Goal: Book appointment/travel/reservation

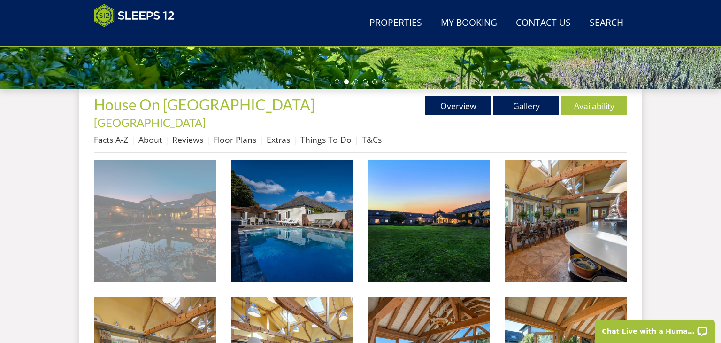
click at [169, 208] on img at bounding box center [155, 221] width 122 height 122
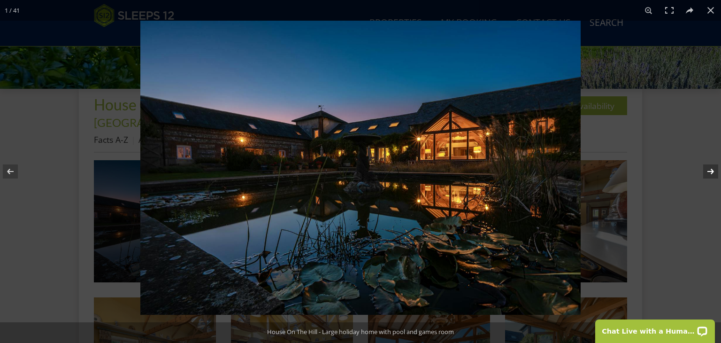
click at [711, 170] on button at bounding box center [704, 171] width 33 height 47
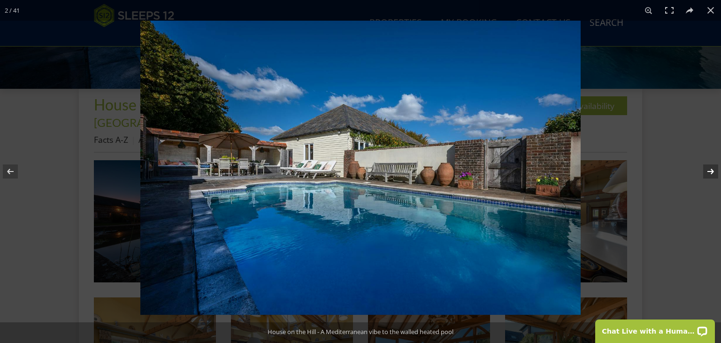
click at [711, 170] on button at bounding box center [704, 171] width 33 height 47
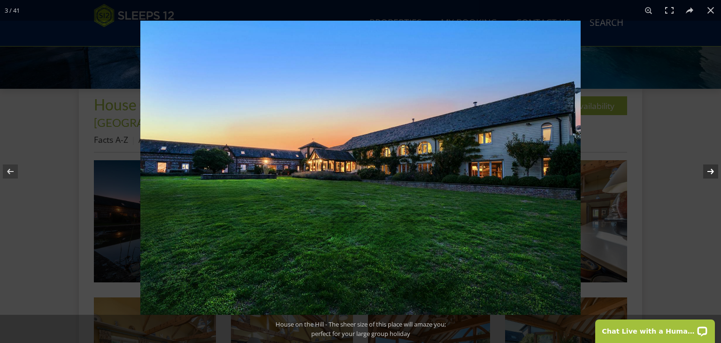
click at [711, 170] on button at bounding box center [704, 171] width 33 height 47
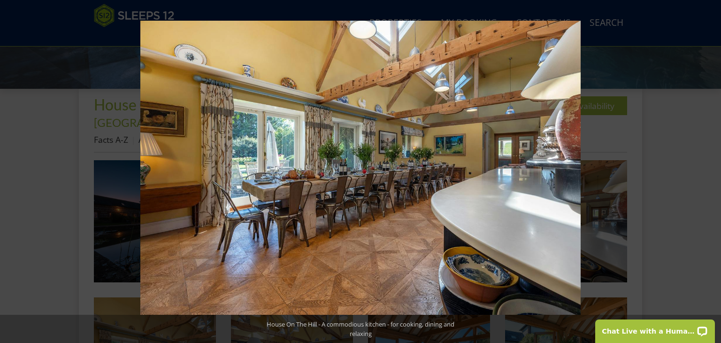
click at [711, 170] on button at bounding box center [704, 171] width 33 height 47
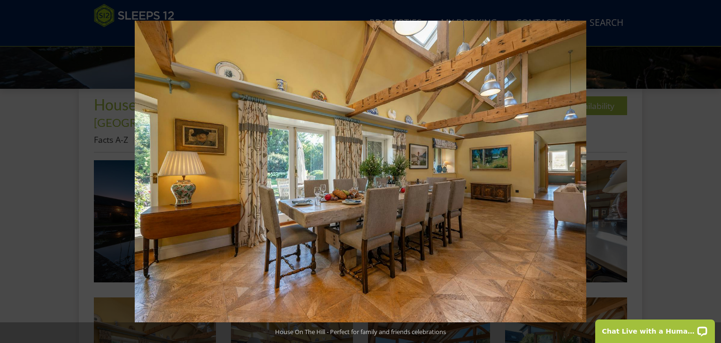
click at [711, 170] on button at bounding box center [704, 171] width 33 height 47
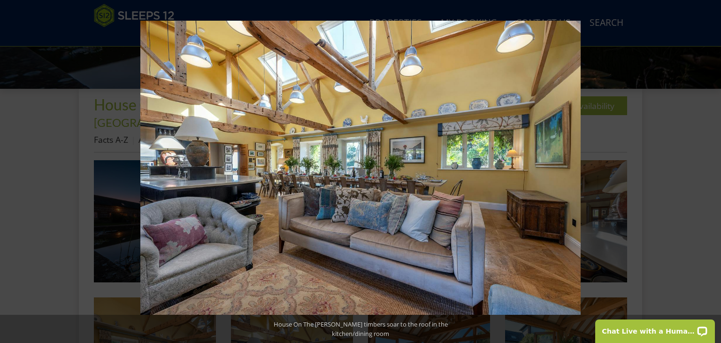
click at [711, 170] on button at bounding box center [704, 171] width 33 height 47
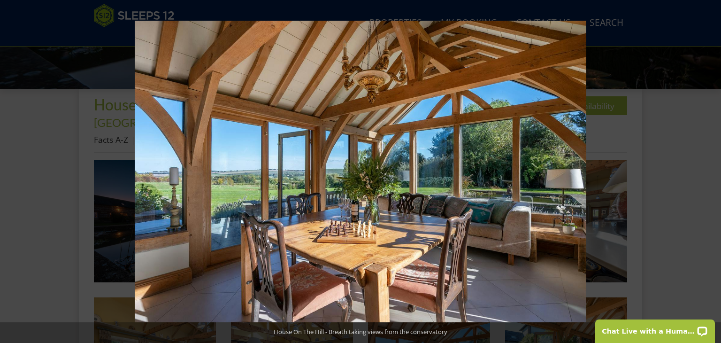
click at [711, 170] on button at bounding box center [704, 171] width 33 height 47
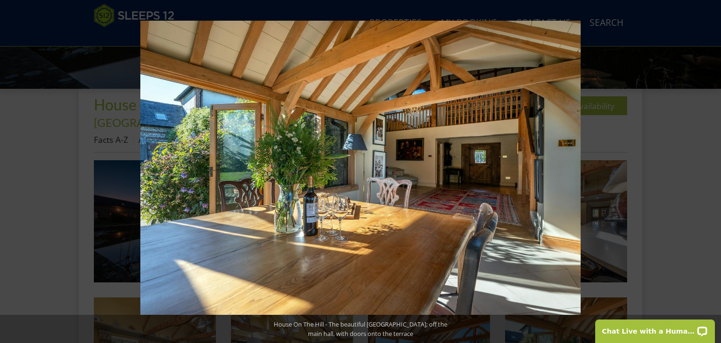
click at [711, 170] on button at bounding box center [704, 171] width 33 height 47
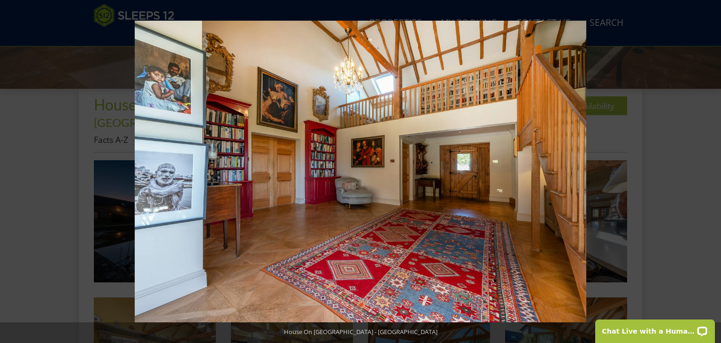
click at [711, 170] on button at bounding box center [704, 171] width 33 height 47
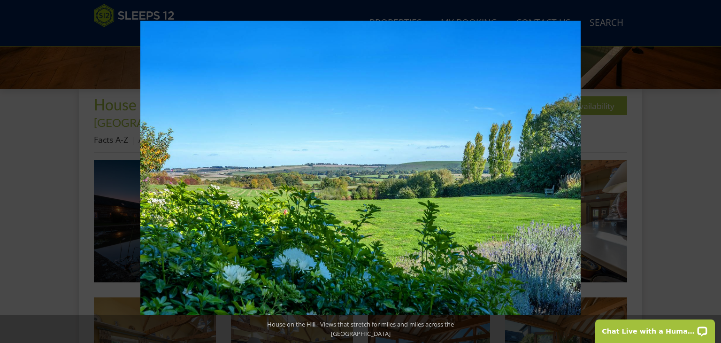
click at [711, 170] on button at bounding box center [704, 171] width 33 height 47
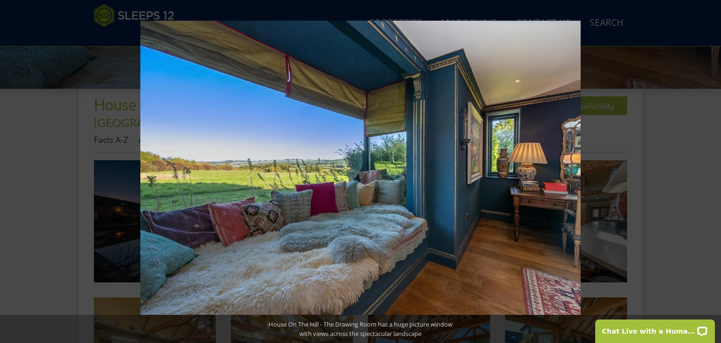
click at [711, 170] on button at bounding box center [704, 171] width 33 height 47
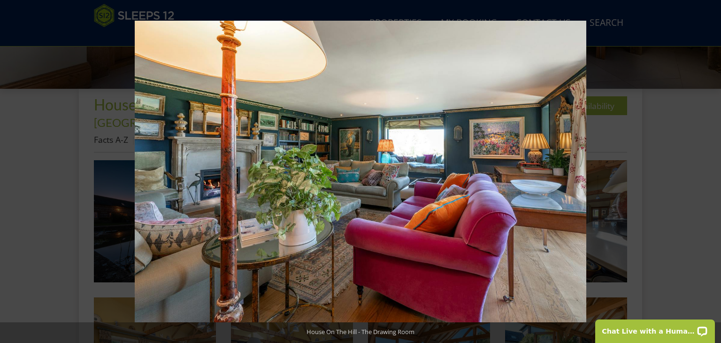
click at [711, 170] on button at bounding box center [704, 171] width 33 height 47
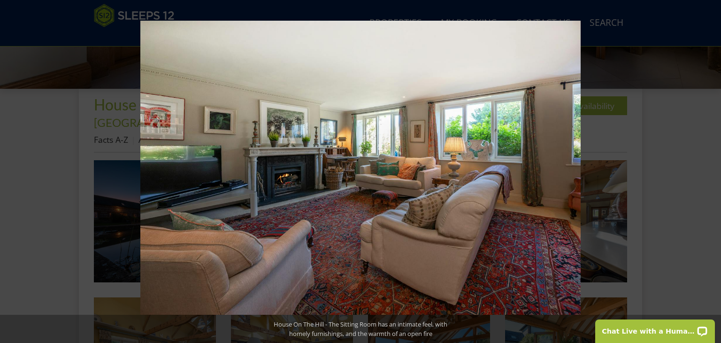
click at [711, 170] on button at bounding box center [704, 171] width 33 height 47
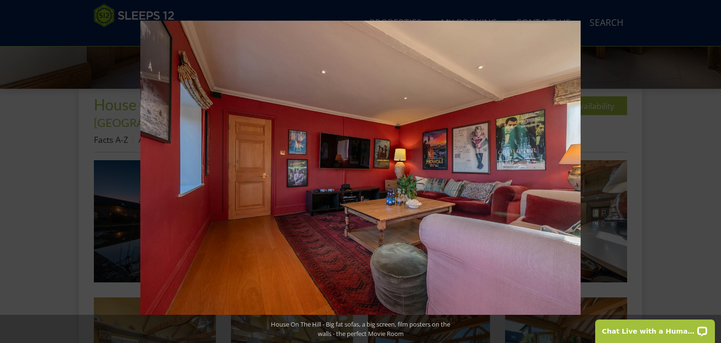
click at [711, 170] on button at bounding box center [704, 171] width 33 height 47
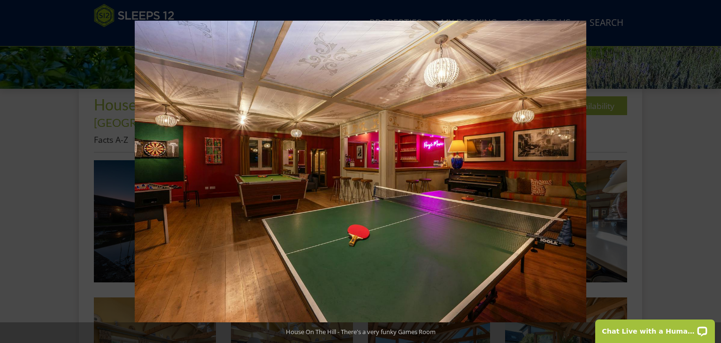
click at [711, 170] on button at bounding box center [704, 171] width 33 height 47
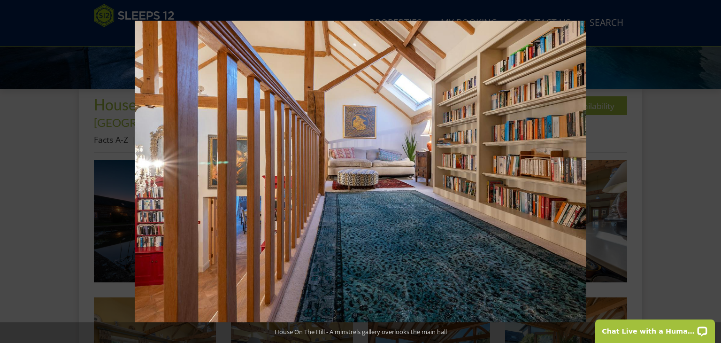
click at [711, 170] on button at bounding box center [704, 171] width 33 height 47
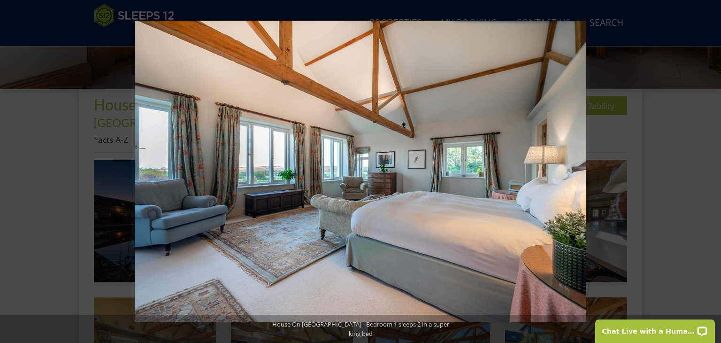
click at [709, 170] on button at bounding box center [704, 171] width 33 height 47
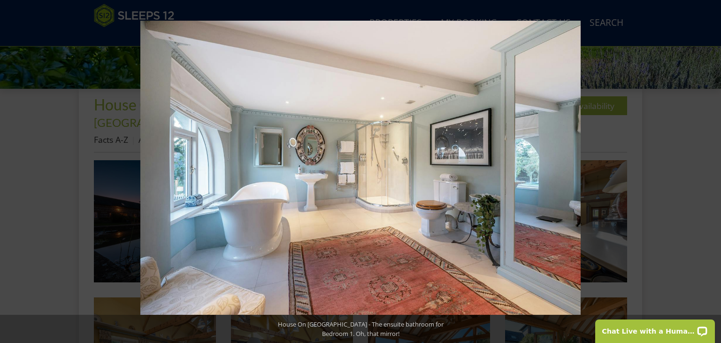
click at [709, 170] on button at bounding box center [704, 171] width 33 height 47
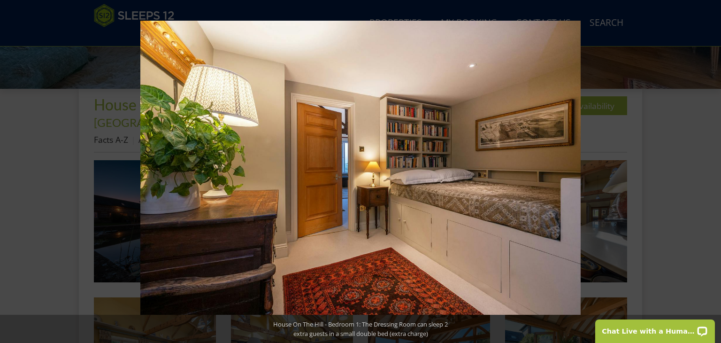
click at [709, 170] on button at bounding box center [704, 171] width 33 height 47
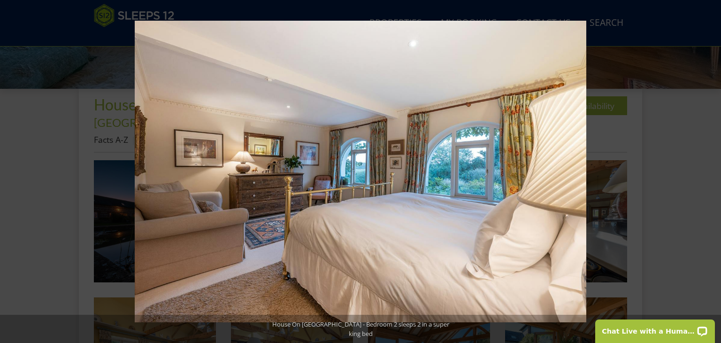
click at [709, 170] on button at bounding box center [704, 171] width 33 height 47
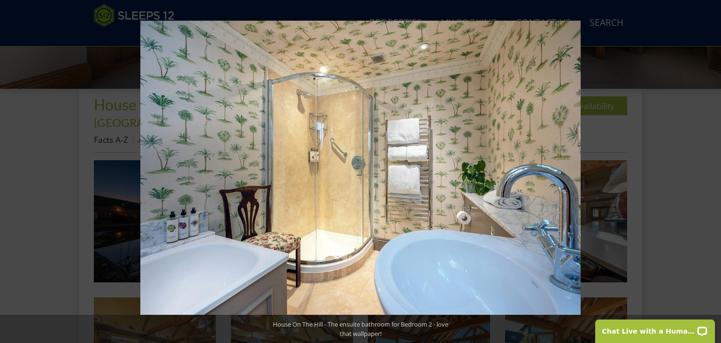
click at [709, 170] on button at bounding box center [704, 171] width 33 height 47
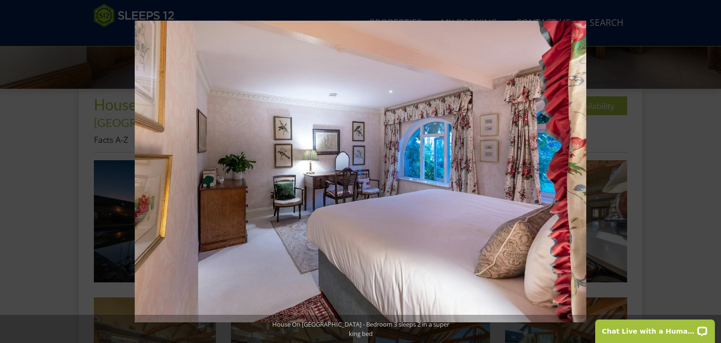
click at [709, 170] on button at bounding box center [704, 171] width 33 height 47
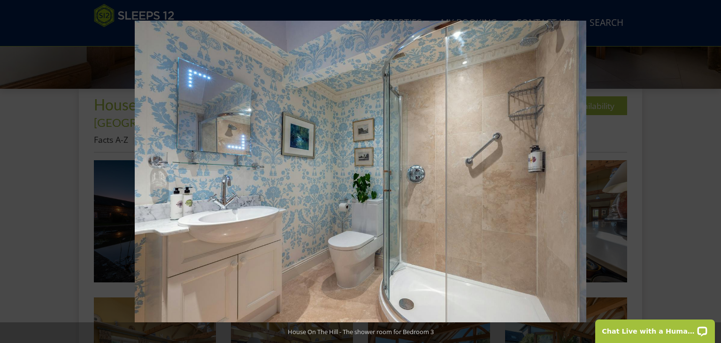
click at [709, 170] on button at bounding box center [704, 171] width 33 height 47
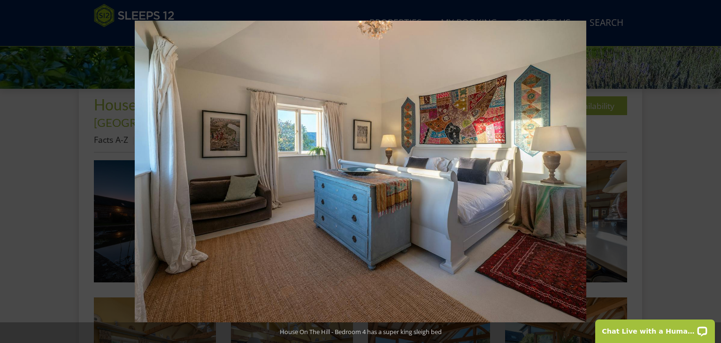
click at [709, 170] on button at bounding box center [704, 171] width 33 height 47
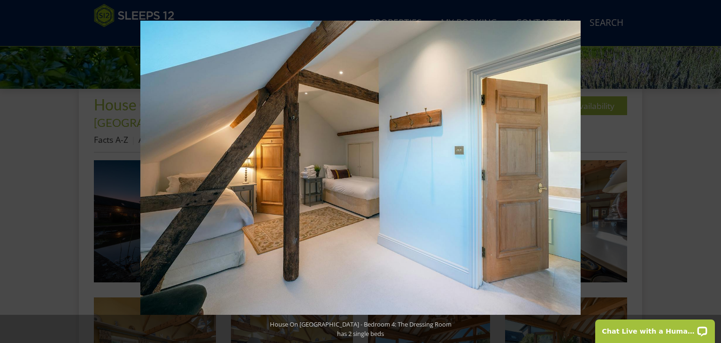
click at [709, 170] on button at bounding box center [704, 171] width 33 height 47
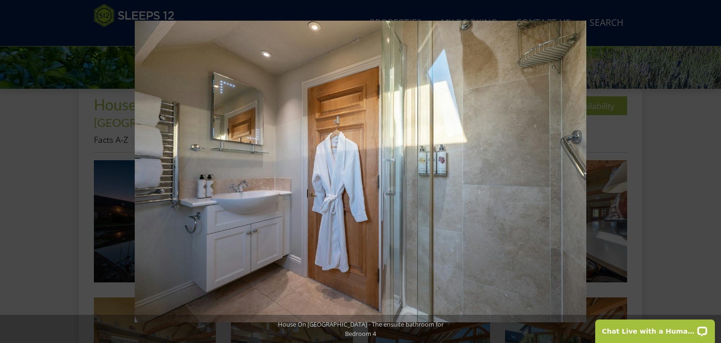
click at [709, 170] on button at bounding box center [704, 171] width 33 height 47
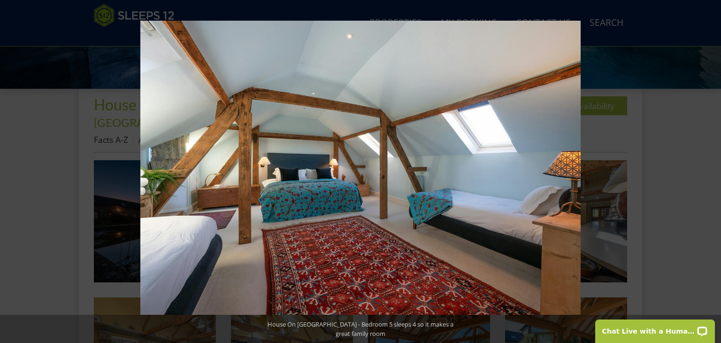
click at [709, 170] on button at bounding box center [704, 171] width 33 height 47
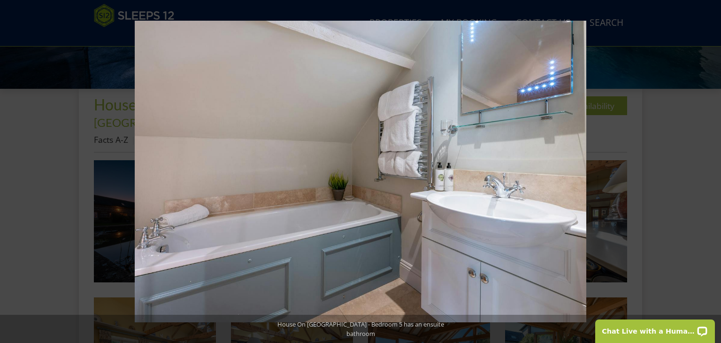
click at [709, 170] on button at bounding box center [704, 171] width 33 height 47
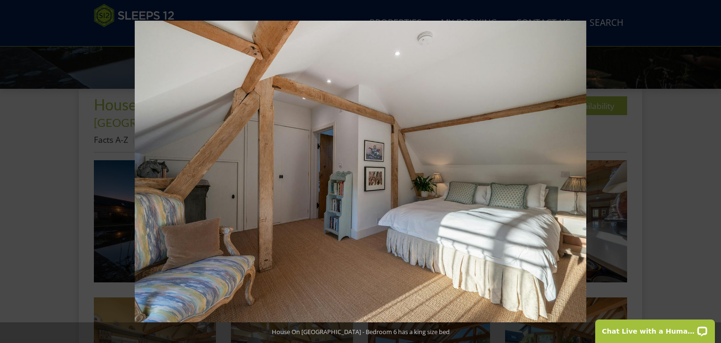
click at [709, 170] on button at bounding box center [704, 171] width 33 height 47
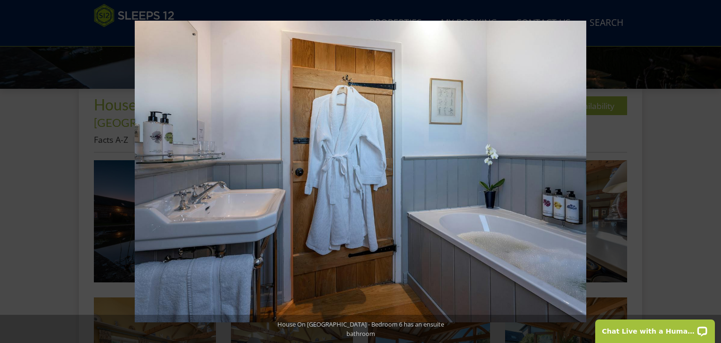
click at [709, 170] on button at bounding box center [704, 171] width 33 height 47
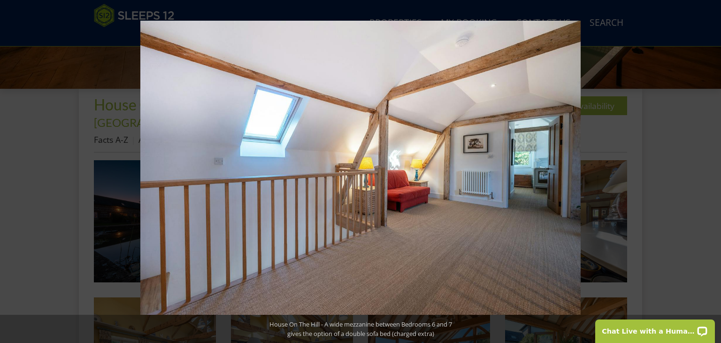
click at [709, 170] on button at bounding box center [704, 171] width 33 height 47
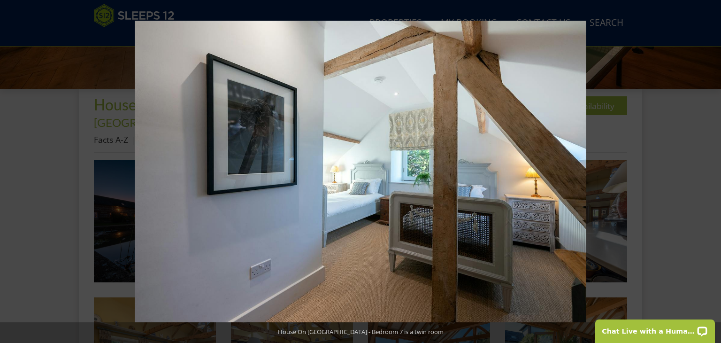
click at [709, 170] on button at bounding box center [704, 171] width 33 height 47
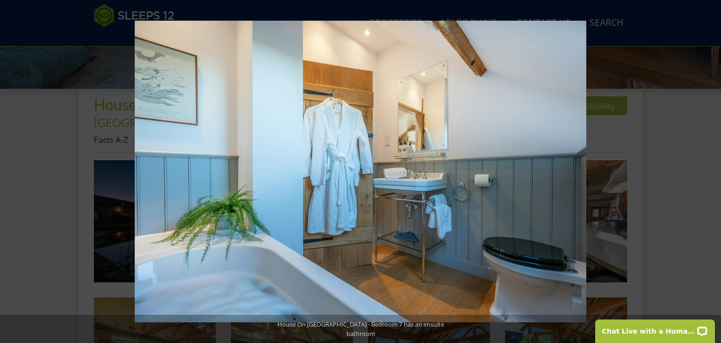
click at [709, 170] on button at bounding box center [704, 171] width 33 height 47
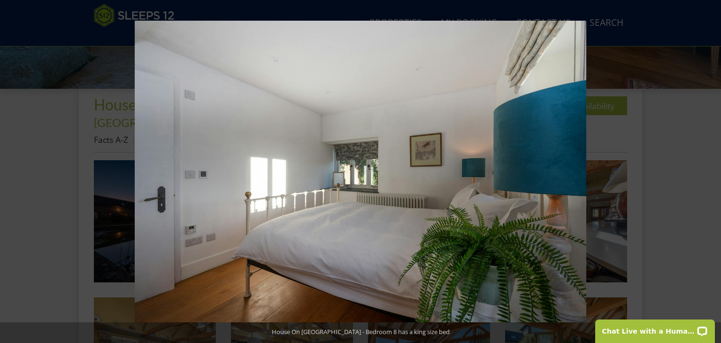
click at [709, 170] on button at bounding box center [704, 171] width 33 height 47
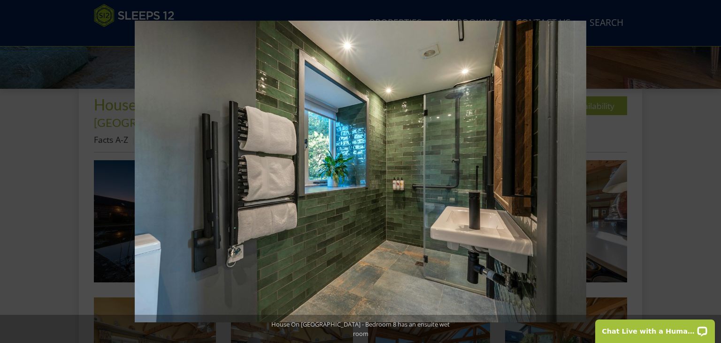
click at [709, 170] on button at bounding box center [704, 171] width 33 height 47
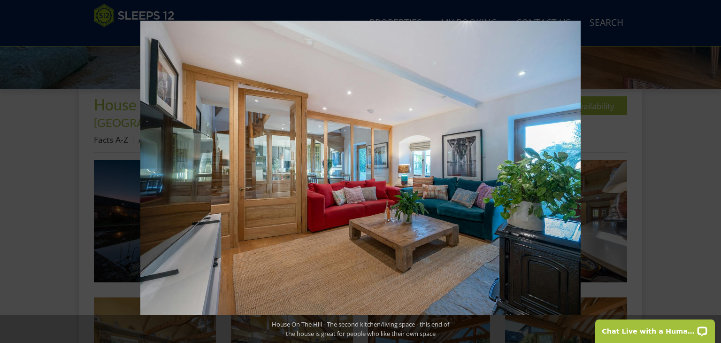
click at [709, 170] on button at bounding box center [704, 171] width 33 height 47
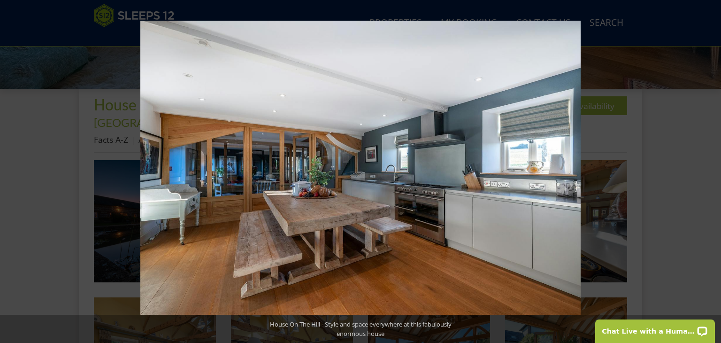
click at [709, 170] on button at bounding box center [704, 171] width 33 height 47
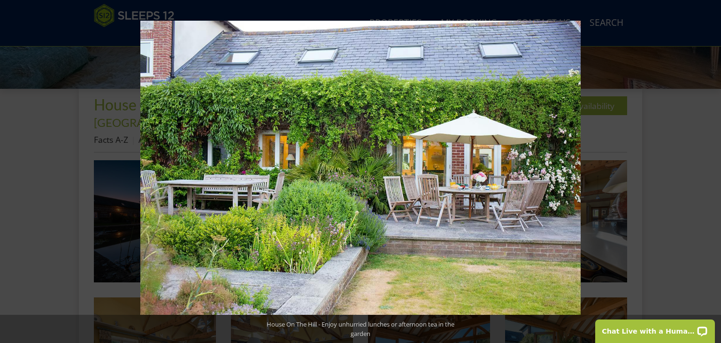
click at [709, 170] on button at bounding box center [704, 171] width 33 height 47
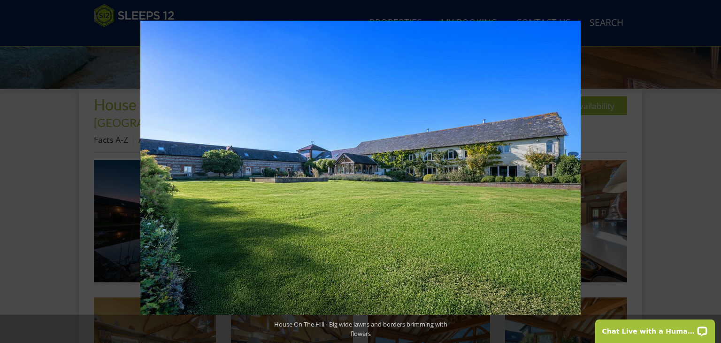
click at [709, 170] on button at bounding box center [704, 171] width 33 height 47
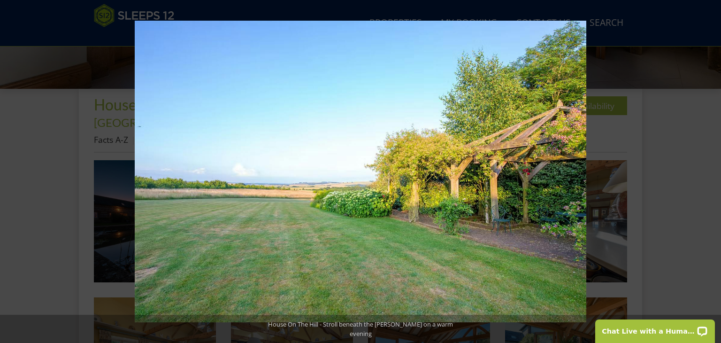
click at [709, 170] on button at bounding box center [704, 171] width 33 height 47
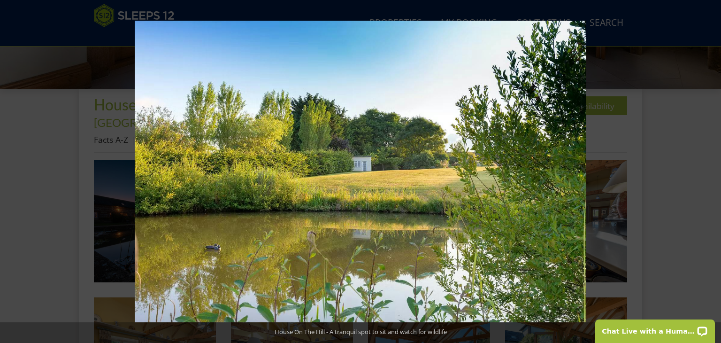
click at [709, 170] on button at bounding box center [704, 171] width 33 height 47
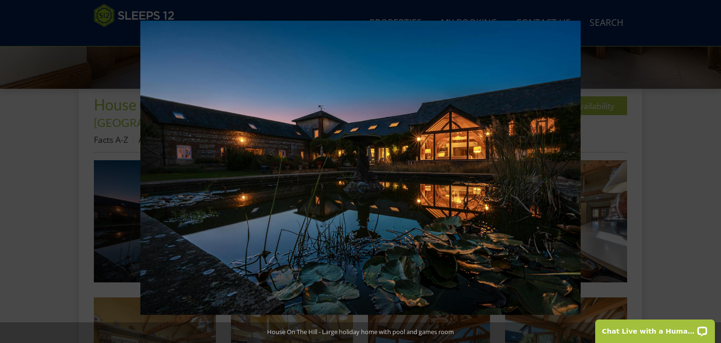
click at [709, 170] on button at bounding box center [704, 171] width 33 height 47
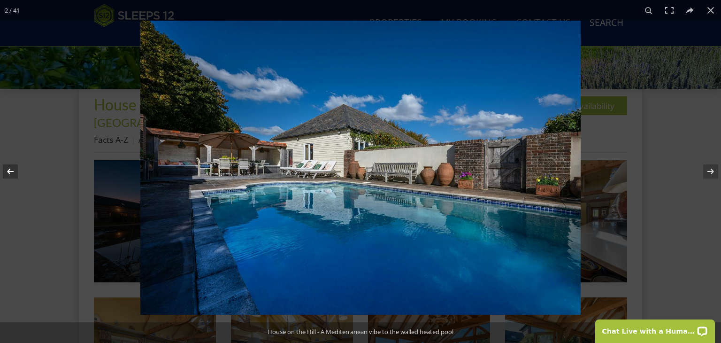
click at [12, 168] on button at bounding box center [16, 171] width 33 height 47
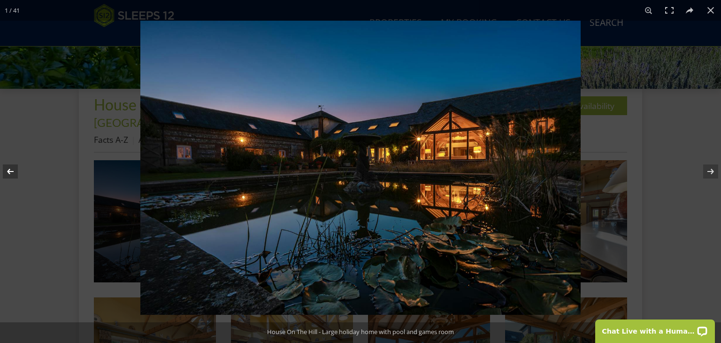
click at [12, 168] on button at bounding box center [16, 171] width 33 height 47
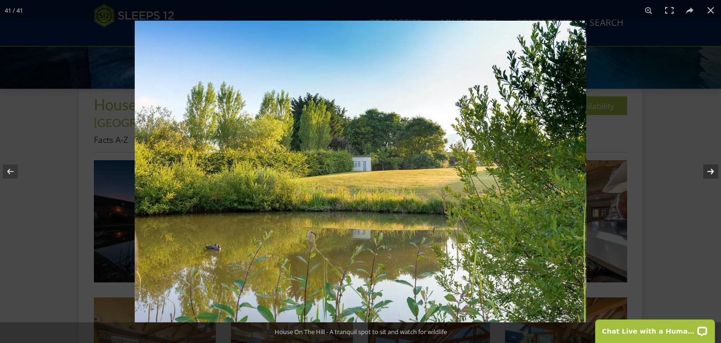
click at [707, 171] on button at bounding box center [704, 171] width 33 height 47
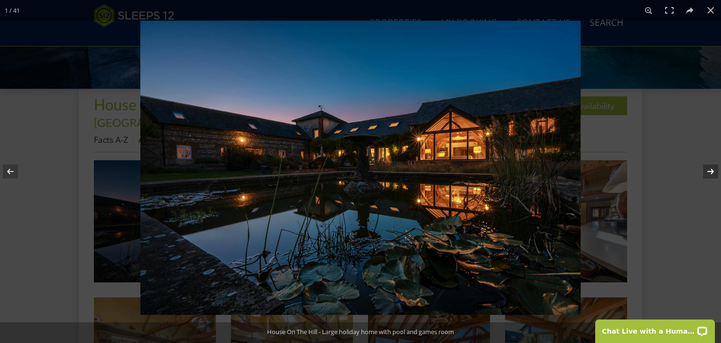
click at [707, 171] on button at bounding box center [704, 171] width 33 height 47
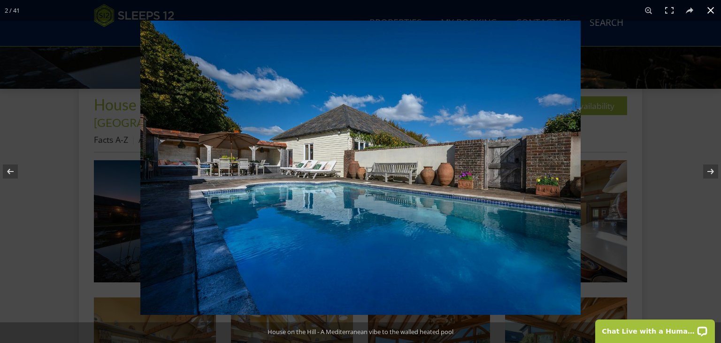
click at [710, 12] on button at bounding box center [710, 10] width 21 height 21
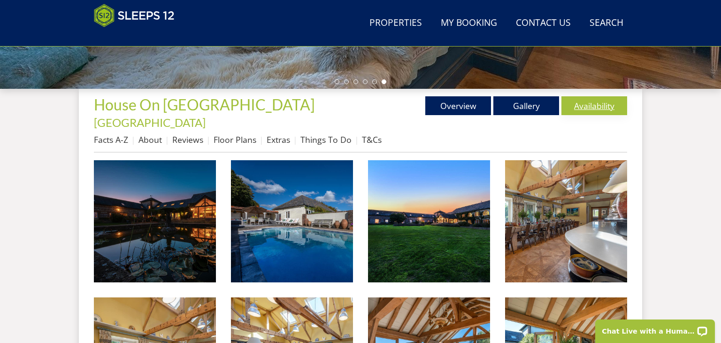
click at [588, 107] on link "Availability" at bounding box center [594, 105] width 66 height 19
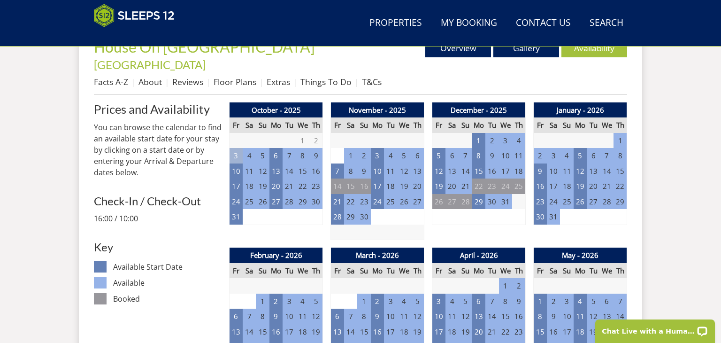
scroll to position [375, 0]
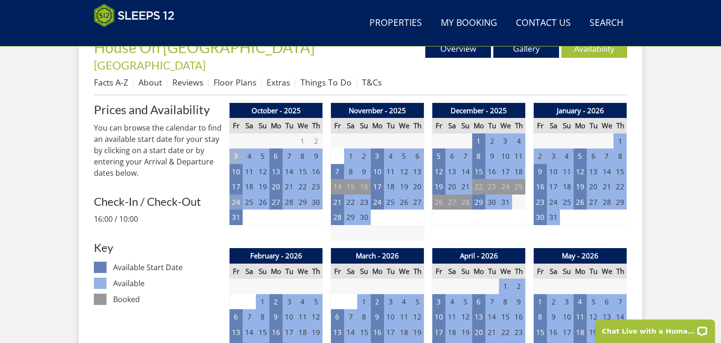
click at [236, 194] on td "24" at bounding box center [235, 201] width 13 height 15
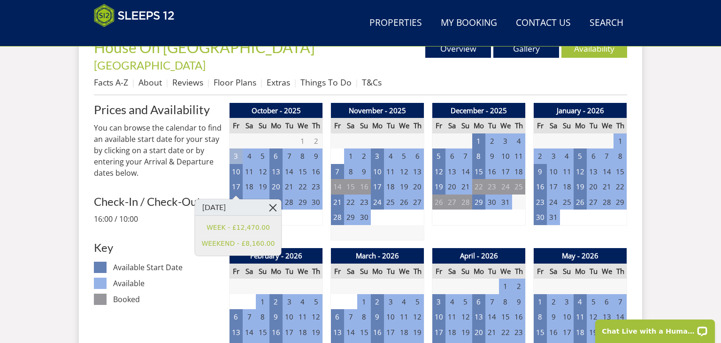
click at [268, 204] on link at bounding box center [273, 207] width 16 height 16
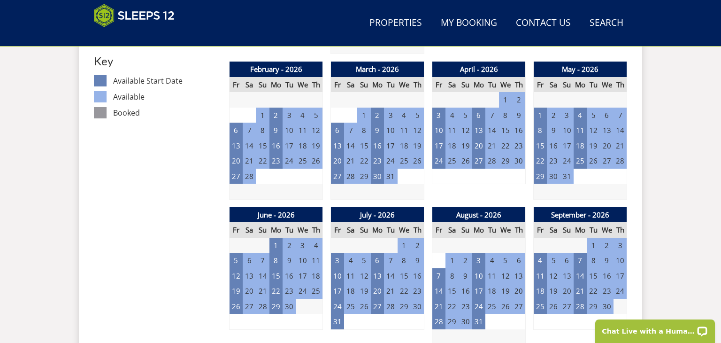
scroll to position [619, 0]
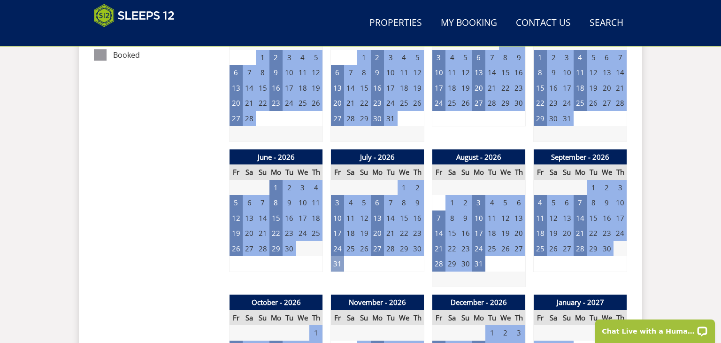
click at [336, 256] on td "31" at bounding box center [337, 263] width 13 height 15
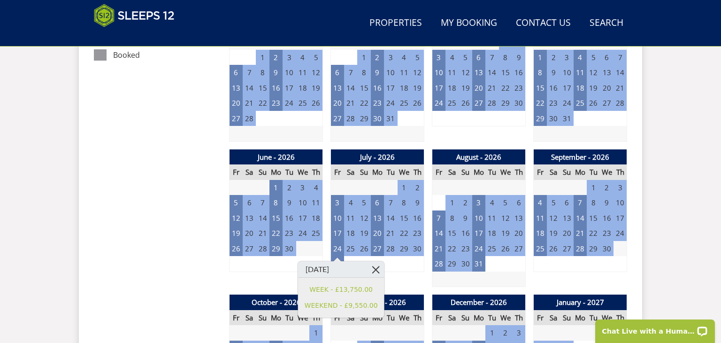
click at [367, 268] on link at bounding box center [375, 269] width 16 height 16
